Goal: Task Accomplishment & Management: Manage account settings

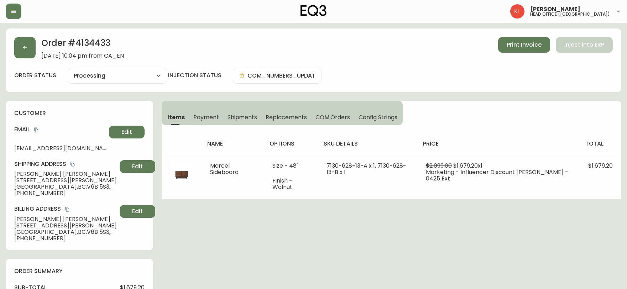
click at [16, 57] on button "button" at bounding box center [24, 47] width 21 height 21
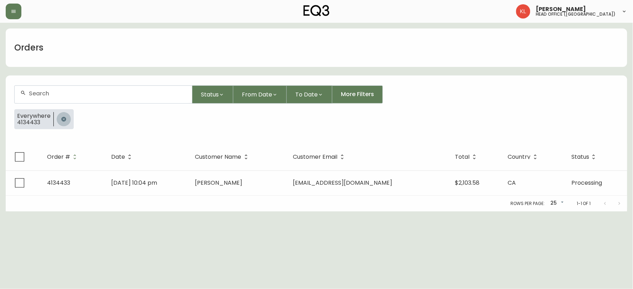
click at [63, 118] on icon "button" at bounding box center [64, 119] width 6 height 6
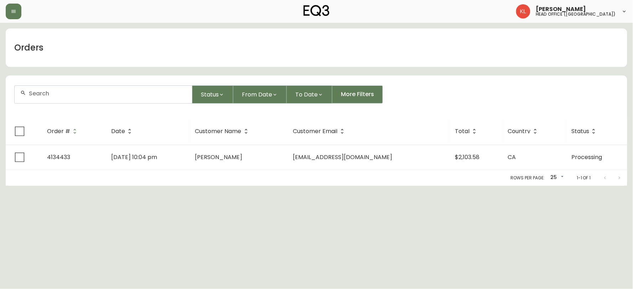
click at [87, 96] on input "text" at bounding box center [107, 93] width 157 height 7
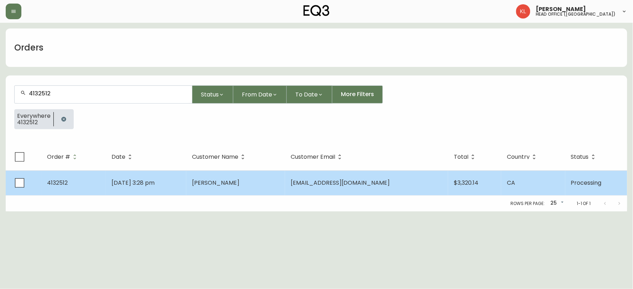
type input "4132512"
click at [136, 177] on td "[DATE] 3:28 pm" at bounding box center [146, 183] width 81 height 25
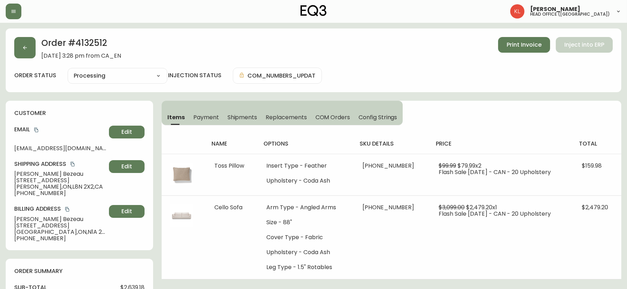
type input "Processing"
select select "PROCESSING"
drag, startPoint x: 112, startPoint y: 47, endPoint x: 77, endPoint y: 41, distance: 35.4
click at [77, 41] on h2 "Order # 4132512" at bounding box center [81, 45] width 80 height 16
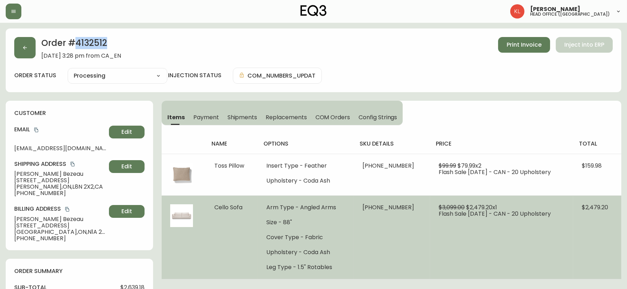
copy h2 "4132512"
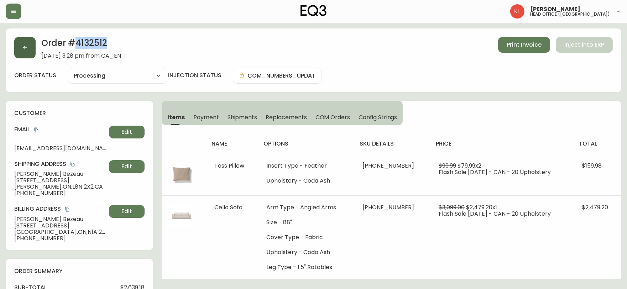
click at [25, 49] on icon "button" at bounding box center [25, 48] width 4 height 4
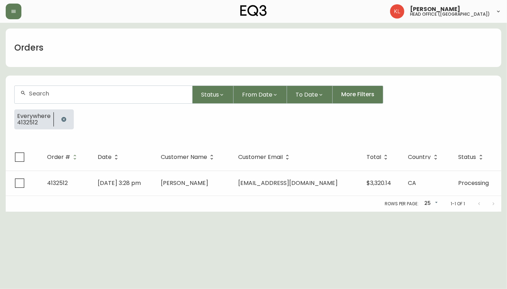
click at [7, 2] on div "[PERSON_NAME] head office ([GEOGRAPHIC_DATA])" at bounding box center [253, 11] width 495 height 23
click at [16, 17] on button "button" at bounding box center [14, 12] width 16 height 16
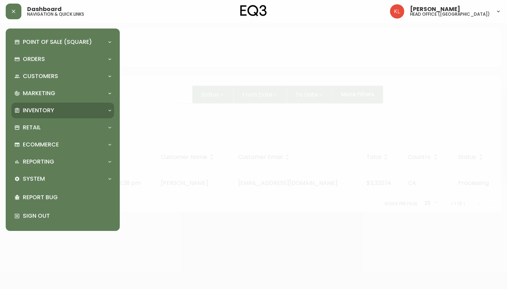
click at [74, 104] on div "Inventory" at bounding box center [62, 111] width 103 height 16
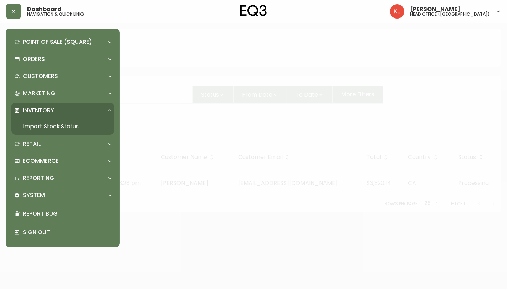
click at [58, 122] on link "Import Stock Status" at bounding box center [62, 126] width 103 height 16
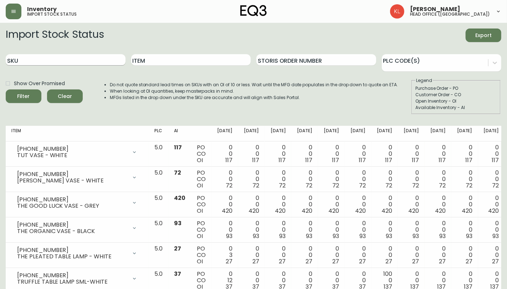
click at [65, 62] on input "SKU" at bounding box center [66, 59] width 120 height 11
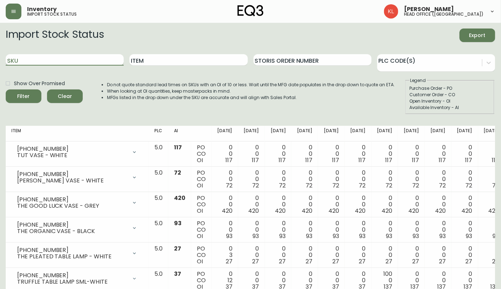
paste input "7220-501-01-C"
click at [6, 89] on button "Filter" at bounding box center [24, 96] width 36 height 14
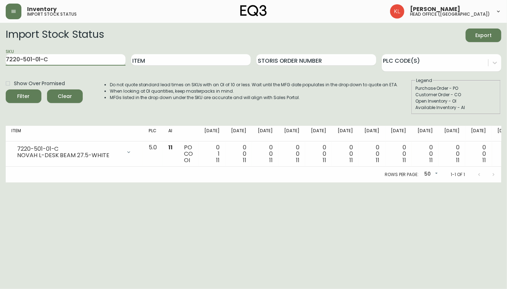
drag, startPoint x: 65, startPoint y: 62, endPoint x: -12, endPoint y: 61, distance: 77.3
click at [0, 61] on html "Inventory import stock status [PERSON_NAME] head office ([GEOGRAPHIC_DATA]) Imp…" at bounding box center [253, 91] width 507 height 182
click at [6, 89] on button "Filter" at bounding box center [24, 96] width 36 height 14
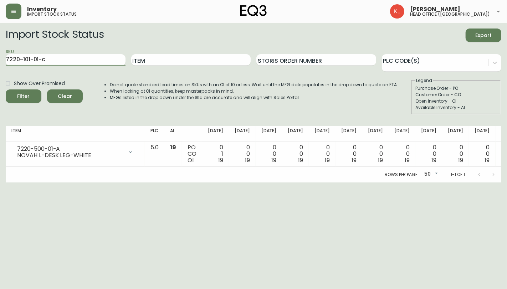
click at [6, 89] on button "Filter" at bounding box center [24, 96] width 36 height 14
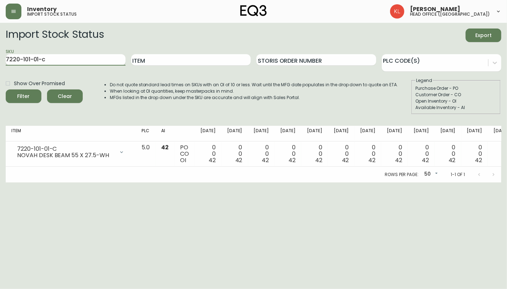
click at [30, 60] on input "7220-101-01-c" at bounding box center [66, 59] width 120 height 11
type input "7220-100-01-c"
click at [6, 89] on button "Filter" at bounding box center [24, 96] width 36 height 14
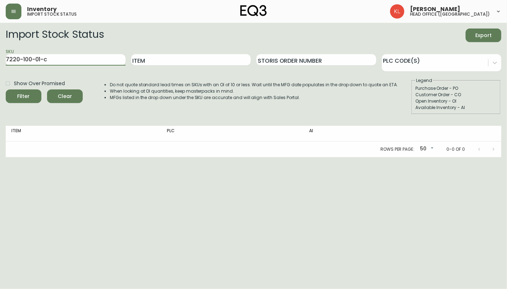
drag, startPoint x: 68, startPoint y: 58, endPoint x: -167, endPoint y: 28, distance: 236.7
click at [0, 28] on html "Inventory import stock status [PERSON_NAME] head office ([GEOGRAPHIC_DATA]) Imp…" at bounding box center [253, 78] width 507 height 157
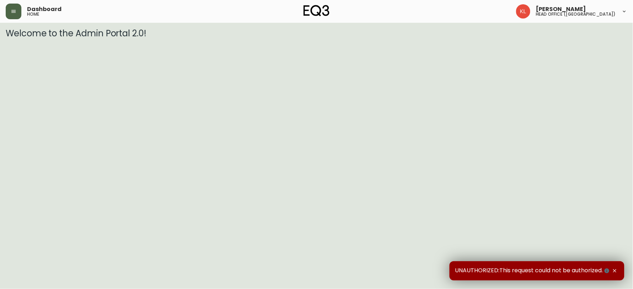
click at [15, 16] on button "button" at bounding box center [14, 12] width 16 height 16
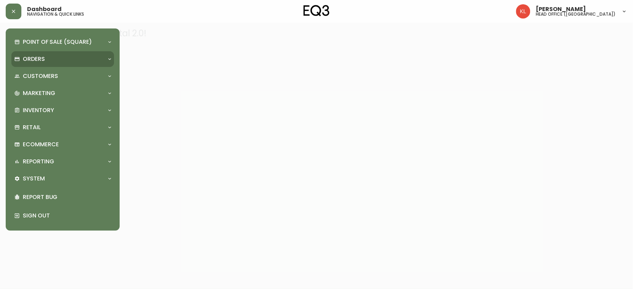
click at [37, 61] on p "Orders" at bounding box center [34, 59] width 22 height 8
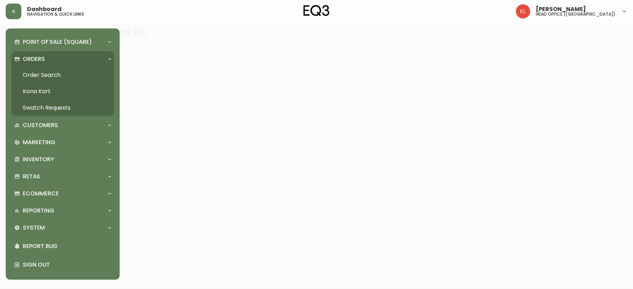
click at [38, 74] on link "Order Search" at bounding box center [62, 75] width 103 height 16
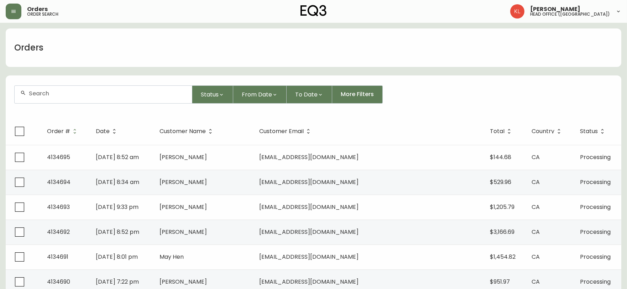
click at [33, 88] on div at bounding box center [103, 94] width 177 height 17
paste input "[PERSON_NAME][EMAIL_ADDRESS][DOMAIN_NAME]"
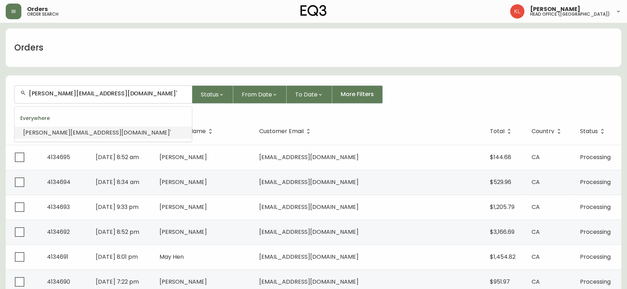
type input "[PERSON_NAME][EMAIL_ADDRESS][DOMAIN_NAME]"
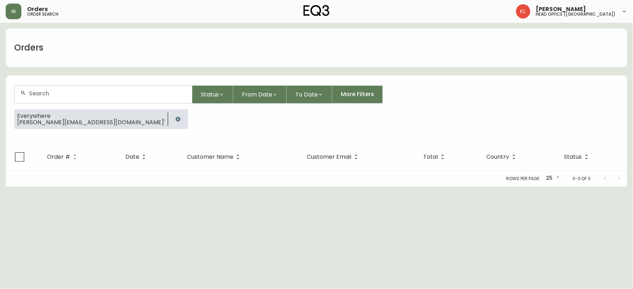
click at [175, 120] on icon "button" at bounding box center [178, 119] width 6 height 6
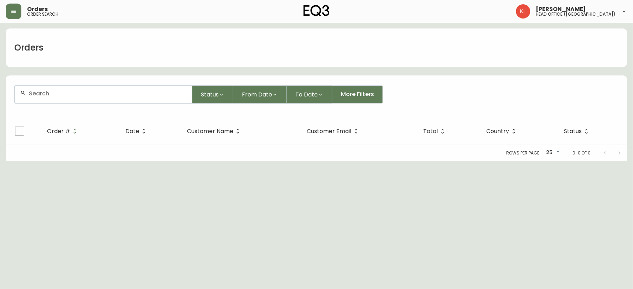
click at [66, 100] on div at bounding box center [103, 94] width 177 height 17
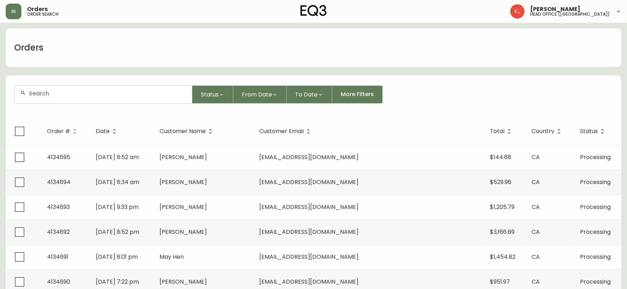
paste input "[PERSON_NAME][EMAIL_ADDRESS][DOMAIN_NAME]"
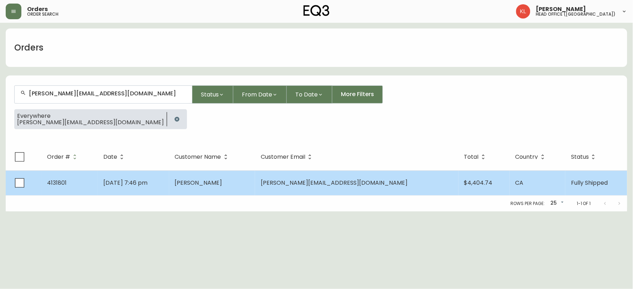
type input "[PERSON_NAME][EMAIL_ADDRESS][DOMAIN_NAME]"
click at [169, 173] on td "[DATE] 7:46 pm" at bounding box center [133, 183] width 71 height 25
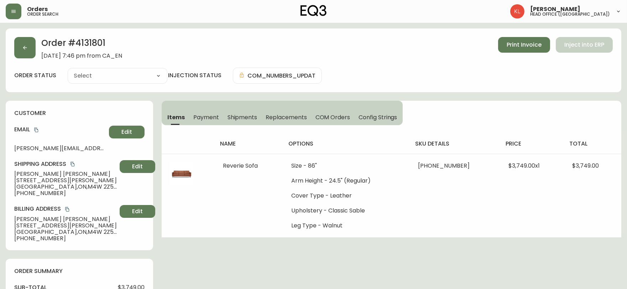
type input "Fully Shipped"
select select "FULLY_SHIPPED"
drag, startPoint x: 108, startPoint y: 43, endPoint x: 73, endPoint y: 41, distance: 34.6
click at [73, 41] on h2 "Order # 4131801" at bounding box center [81, 45] width 81 height 16
copy h2 "4131801"
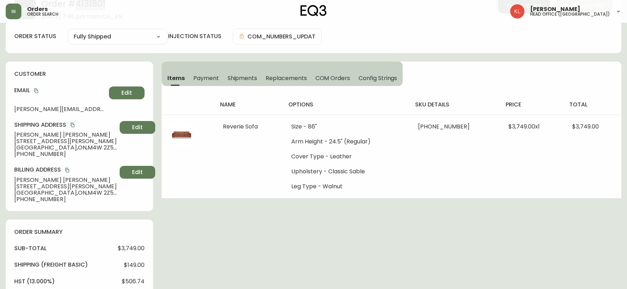
scroll to position [40, 0]
drag, startPoint x: 251, startPoint y: 78, endPoint x: 280, endPoint y: 76, distance: 29.6
click at [251, 78] on span "Shipments" at bounding box center [243, 77] width 30 height 7
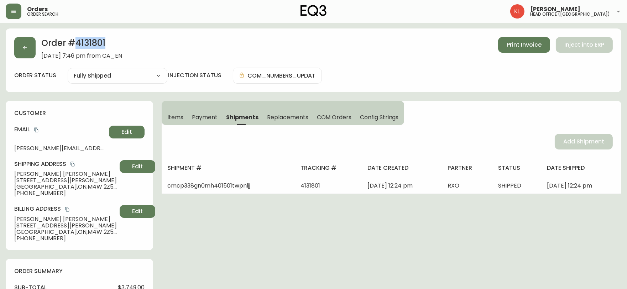
drag, startPoint x: 20, startPoint y: 51, endPoint x: 200, endPoint y: 228, distance: 252.4
click at [20, 51] on button "button" at bounding box center [24, 47] width 21 height 21
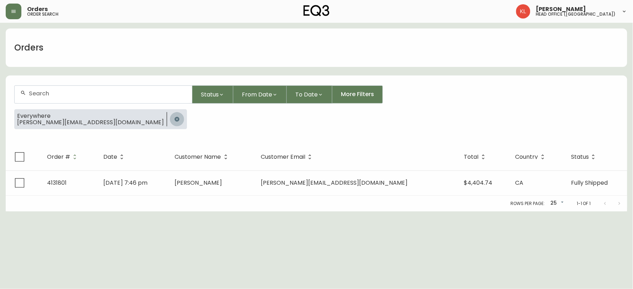
click at [174, 119] on icon "button" at bounding box center [177, 119] width 6 height 6
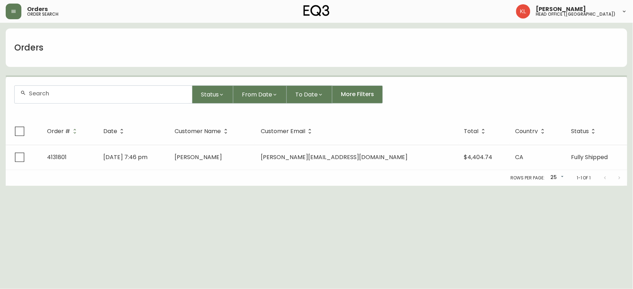
click at [85, 100] on div at bounding box center [103, 94] width 177 height 17
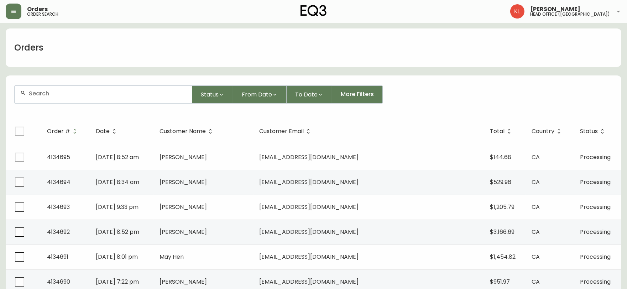
paste input "katieemilyhurst@gmail.com"
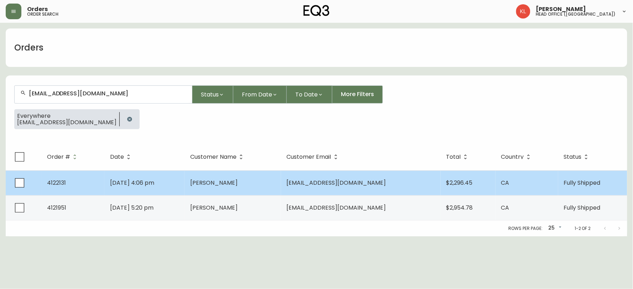
type input "katieemilyhurst@gmail.com"
click at [137, 185] on span "Jul 12 2024, 4:06 pm" at bounding box center [132, 183] width 44 height 8
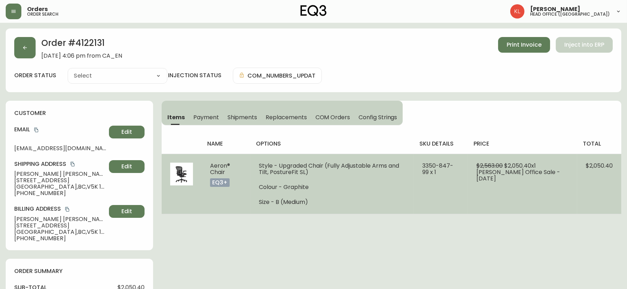
type input "Fully Shipped"
select select "FULLY_SHIPPED"
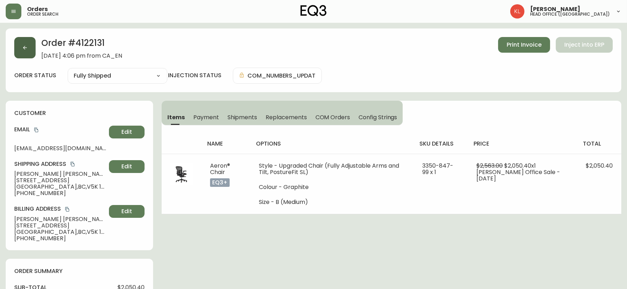
click at [18, 58] on button "button" at bounding box center [24, 47] width 21 height 21
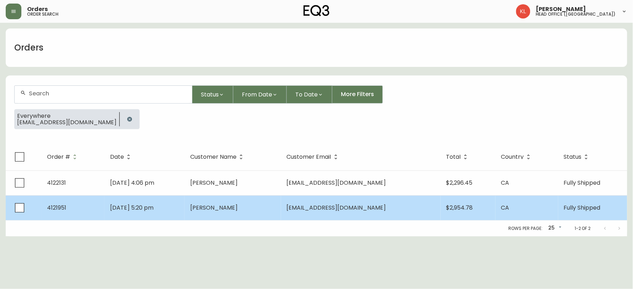
click at [220, 207] on span "Katie Hurst" at bounding box center [213, 208] width 47 height 8
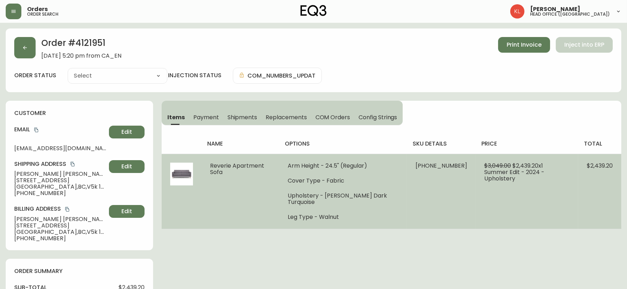
type input "Fully Shipped"
select select "FULLY_SHIPPED"
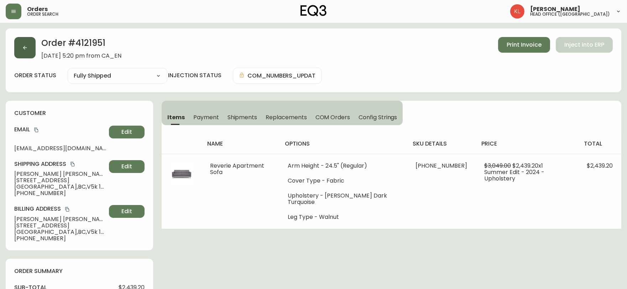
click at [25, 56] on button "button" at bounding box center [24, 47] width 21 height 21
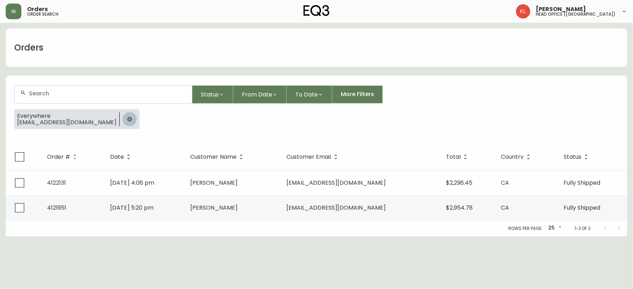
click at [123, 118] on button "button" at bounding box center [130, 119] width 14 height 14
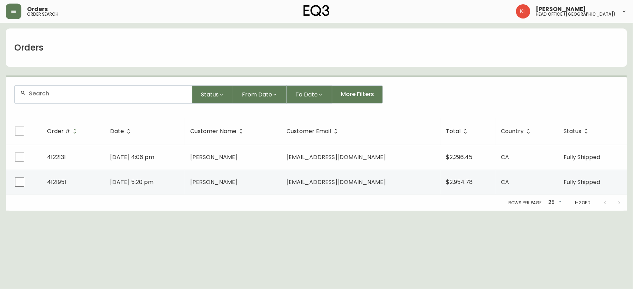
click at [76, 103] on form "Status From Date To Date More Filters" at bounding box center [317, 97] width 622 height 41
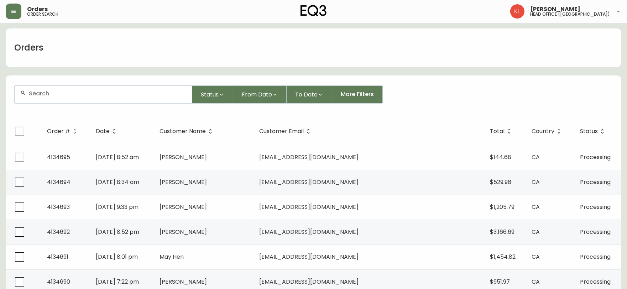
click at [83, 97] on div at bounding box center [103, 94] width 177 height 17
paste input "charlottefulls@gmail.com"
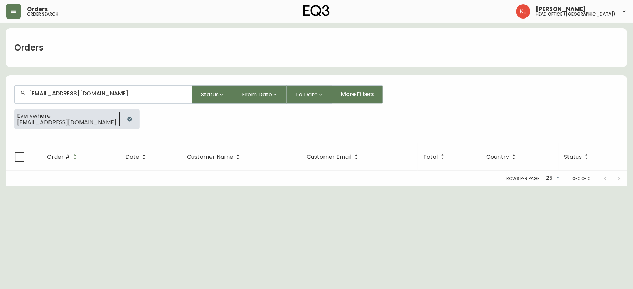
type input "charlottefulls@gmail.com"
drag, startPoint x: 22, startPoint y: 33, endPoint x: 33, endPoint y: 31, distance: 10.6
click at [22, 33] on div "Orders" at bounding box center [317, 47] width 622 height 38
click at [127, 116] on icon "button" at bounding box center [130, 119] width 6 height 6
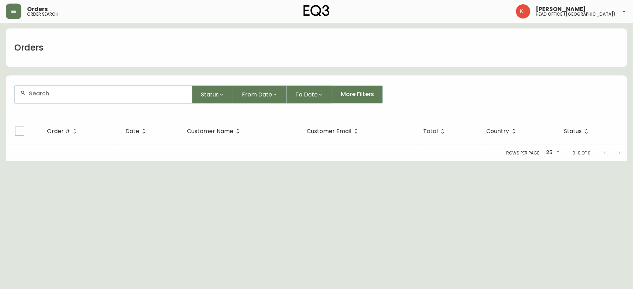
click at [127, 97] on div at bounding box center [103, 94] width 177 height 17
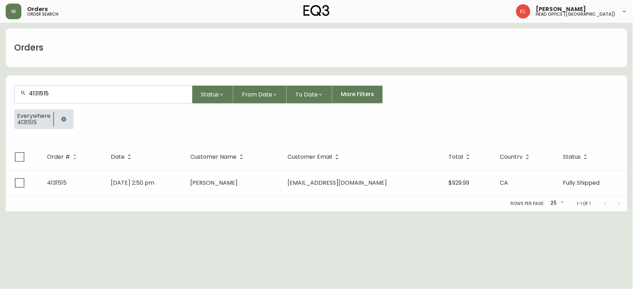
drag, startPoint x: 99, startPoint y: 99, endPoint x: 0, endPoint y: 87, distance: 99.7
click at [0, 87] on main "Orders 4131515 Status From Date To Date More Filters Everywhere 4131515 Order #…" at bounding box center [316, 117] width 633 height 189
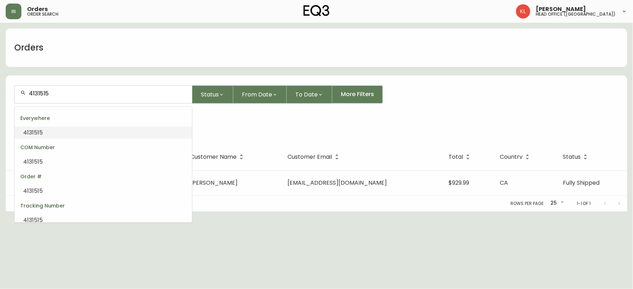
click at [0, 80] on main "Orders 4131515 Status From Date To Date More Filters Everywhere 4131515 Order #…" at bounding box center [316, 117] width 633 height 189
type input "4131515"
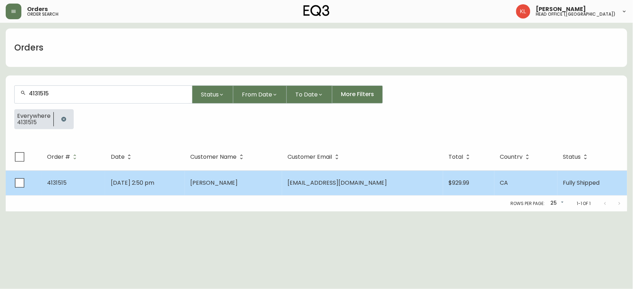
click at [238, 184] on span "Bryan Cunningham" at bounding box center [214, 183] width 47 height 8
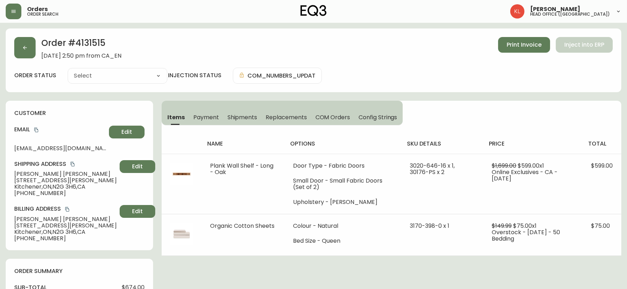
type input "Fully Shipped"
select select "FULLY_SHIPPED"
drag, startPoint x: 55, startPoint y: 193, endPoint x: 21, endPoint y: 193, distance: 34.2
click at [21, 193] on span "+15195025184" at bounding box center [65, 193] width 103 height 6
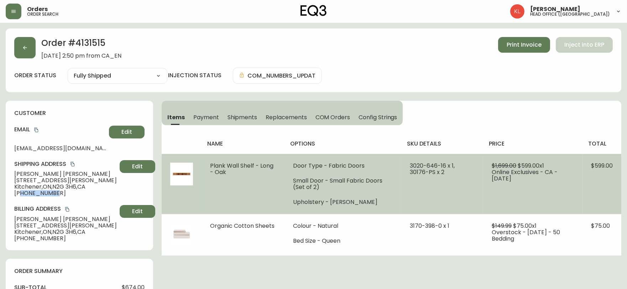
copy span "5195025184"
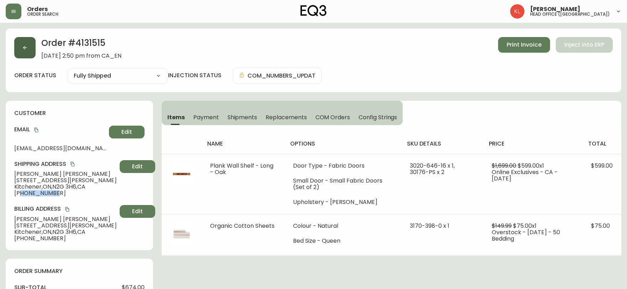
click at [30, 38] on button "button" at bounding box center [24, 47] width 21 height 21
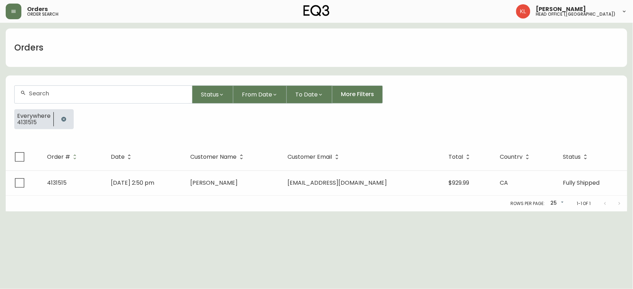
click at [65, 119] on icon "button" at bounding box center [63, 119] width 5 height 5
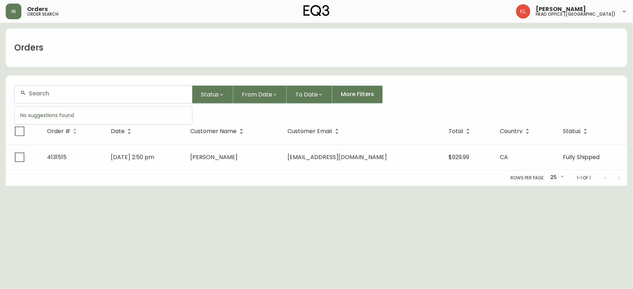
click at [80, 92] on input "text" at bounding box center [107, 93] width 157 height 7
paste input "4134221"
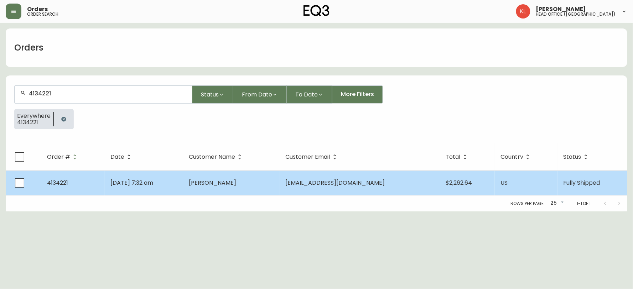
type input "4134221"
click at [228, 191] on td "Alexander Kalman" at bounding box center [231, 183] width 97 height 25
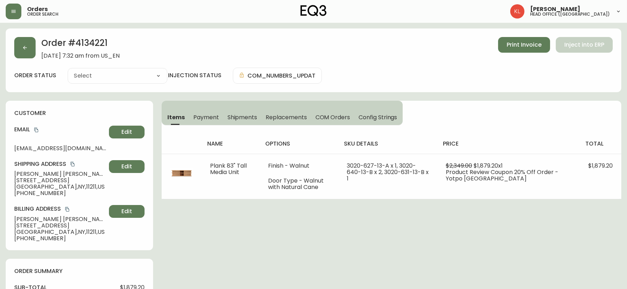
type input "Fully Shipped"
select select "FULLY_SHIPPED"
click at [28, 50] on button "button" at bounding box center [24, 47] width 21 height 21
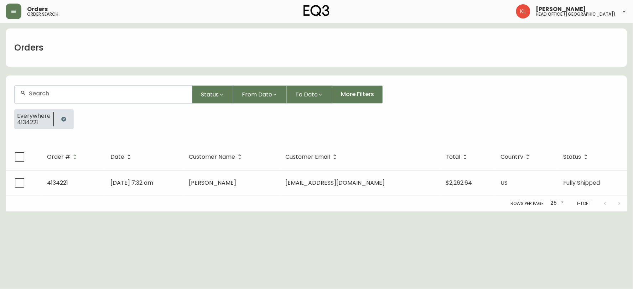
click at [62, 117] on icon "button" at bounding box center [63, 119] width 5 height 5
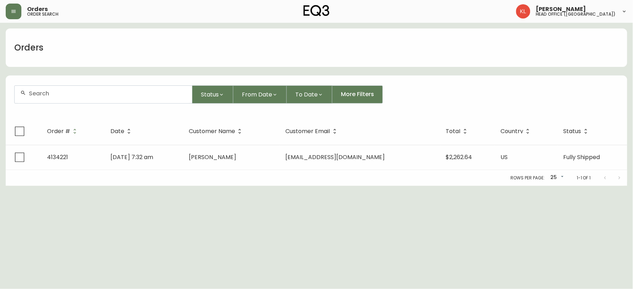
click at [92, 97] on div at bounding box center [103, 94] width 177 height 17
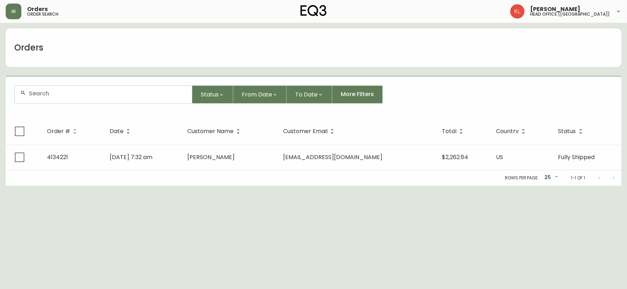
paste input "andrewaeastman@icloud.com"
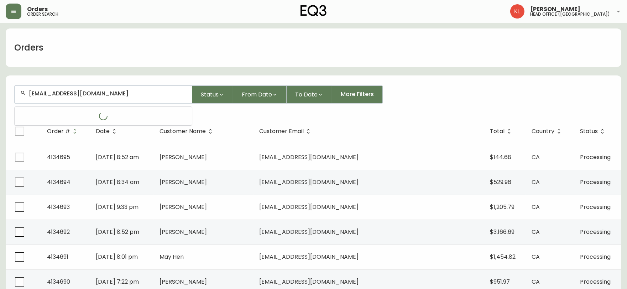
type input "andrewaeastman@icloud.com"
